Goal: Find specific page/section: Find specific page/section

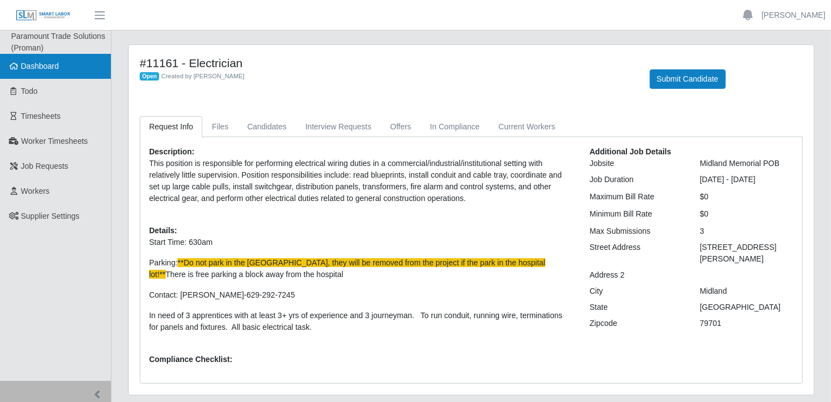
click at [44, 64] on span "Dashboard" at bounding box center [40, 66] width 38 height 9
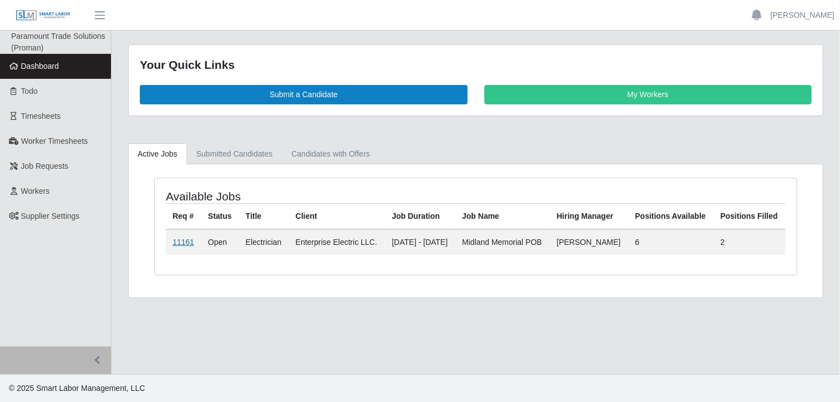
click at [184, 246] on link "11161" at bounding box center [183, 241] width 22 height 9
